Goal: Ask a question

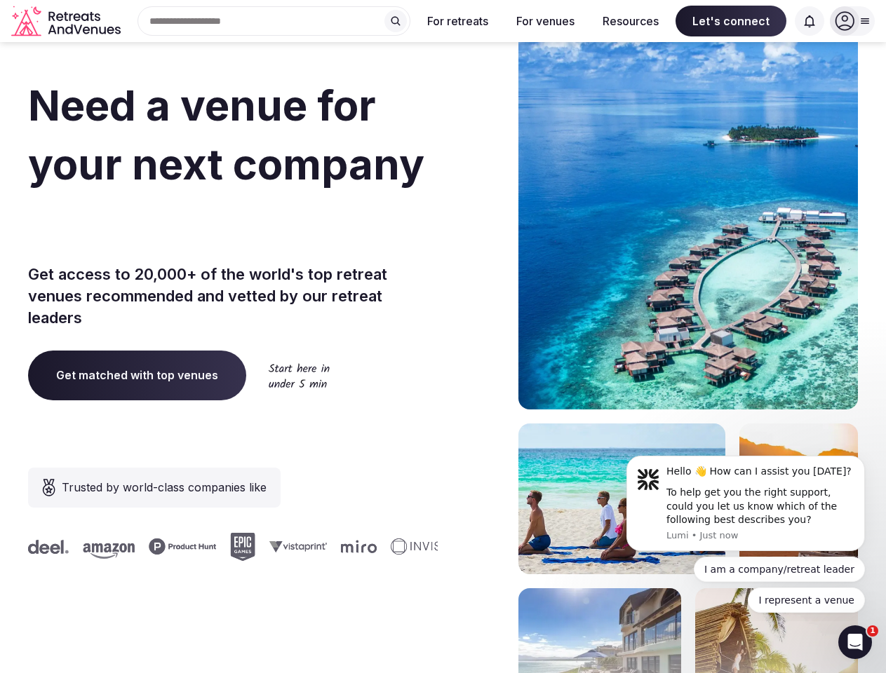
click at [442, 337] on div "Need a venue for your next company offsite? Get access to 20,000+ of the world'…" at bounding box center [442, 419] width 829 height 845
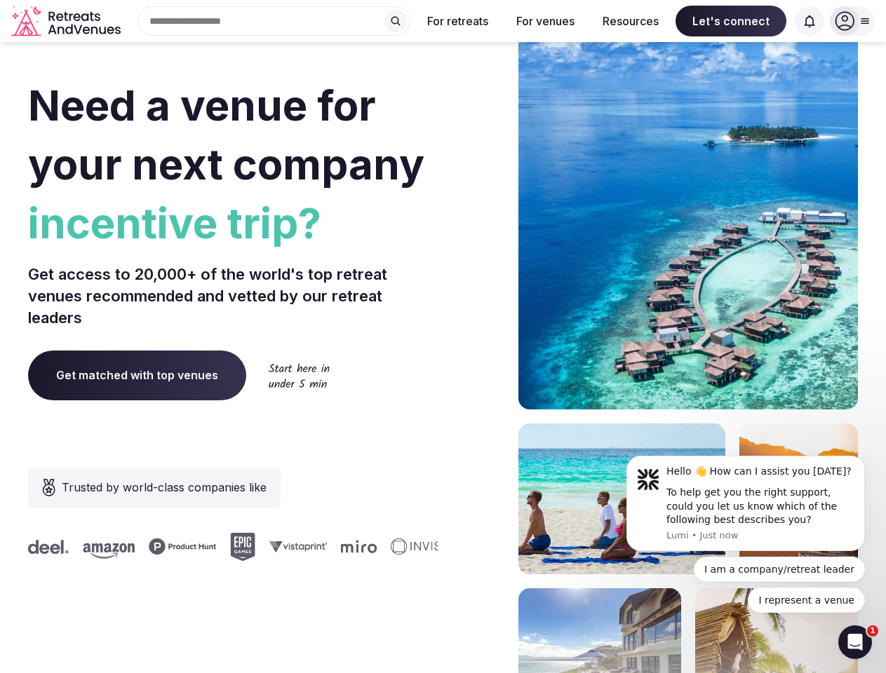
click at [274, 21] on div "Search Popular Destinations [GEOGRAPHIC_DATA], [GEOGRAPHIC_DATA] [GEOGRAPHIC_DA…" at bounding box center [268, 20] width 284 height 29
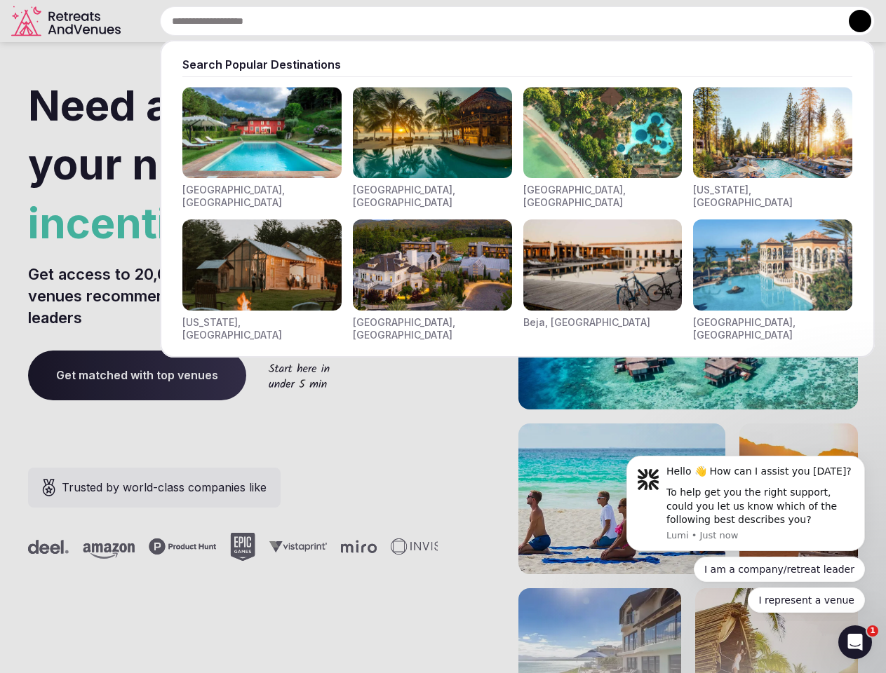
click at [395, 21] on input "text" at bounding box center [517, 20] width 715 height 29
click at [458, 21] on input "text" at bounding box center [517, 20] width 715 height 29
click at [545, 21] on input "text" at bounding box center [517, 20] width 715 height 29
click at [630, 21] on input "text" at bounding box center [517, 20] width 715 height 29
click at [731, 21] on input "text" at bounding box center [517, 20] width 715 height 29
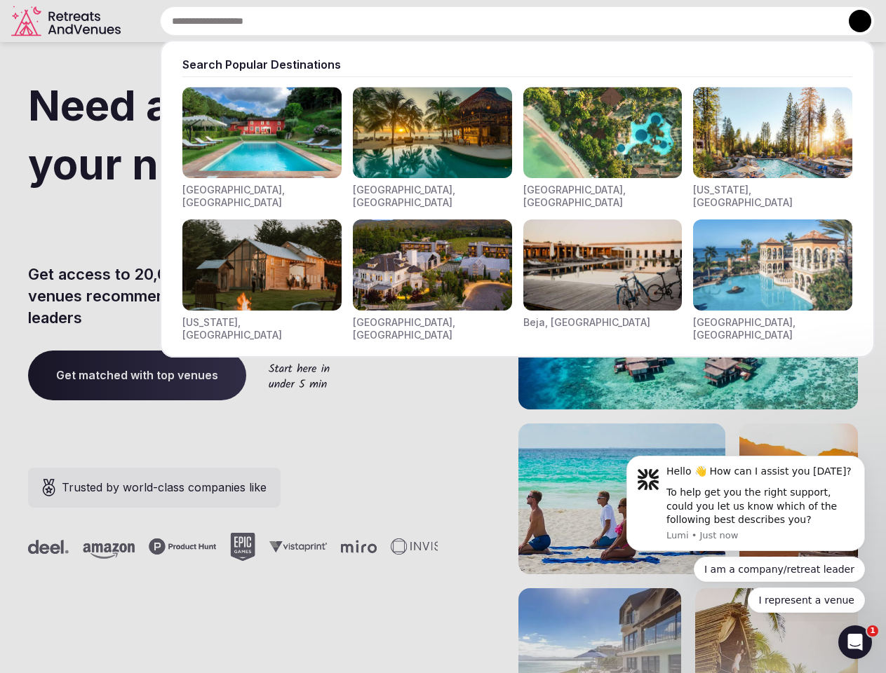
click at [809, 21] on input "text" at bounding box center [517, 20] width 715 height 29
click at [852, 21] on button at bounding box center [859, 21] width 22 height 22
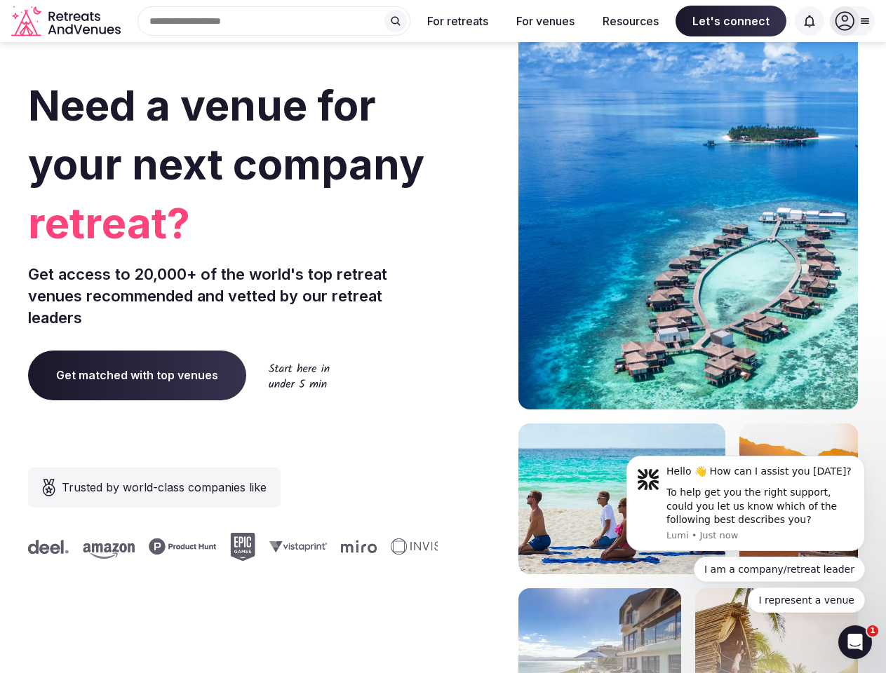
click at [745, 503] on div "To help get you the right support, could you let us know which of the following…" at bounding box center [760, 506] width 188 height 41
